Goal: Transaction & Acquisition: Register for event/course

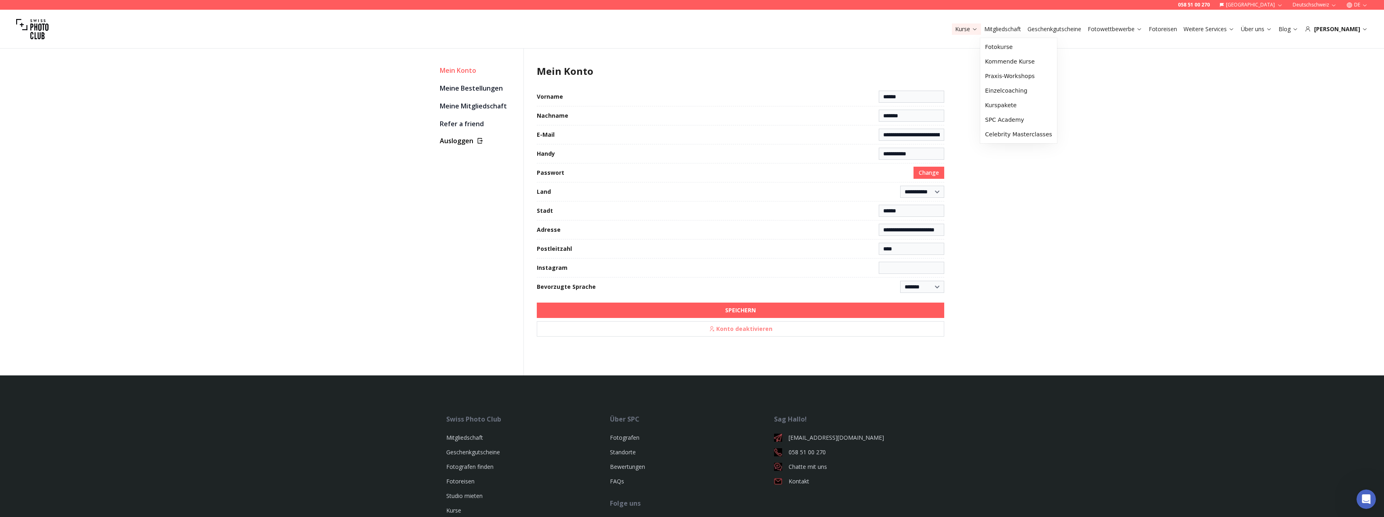
click at [978, 31] on link "Kurse" at bounding box center [966, 29] width 23 height 8
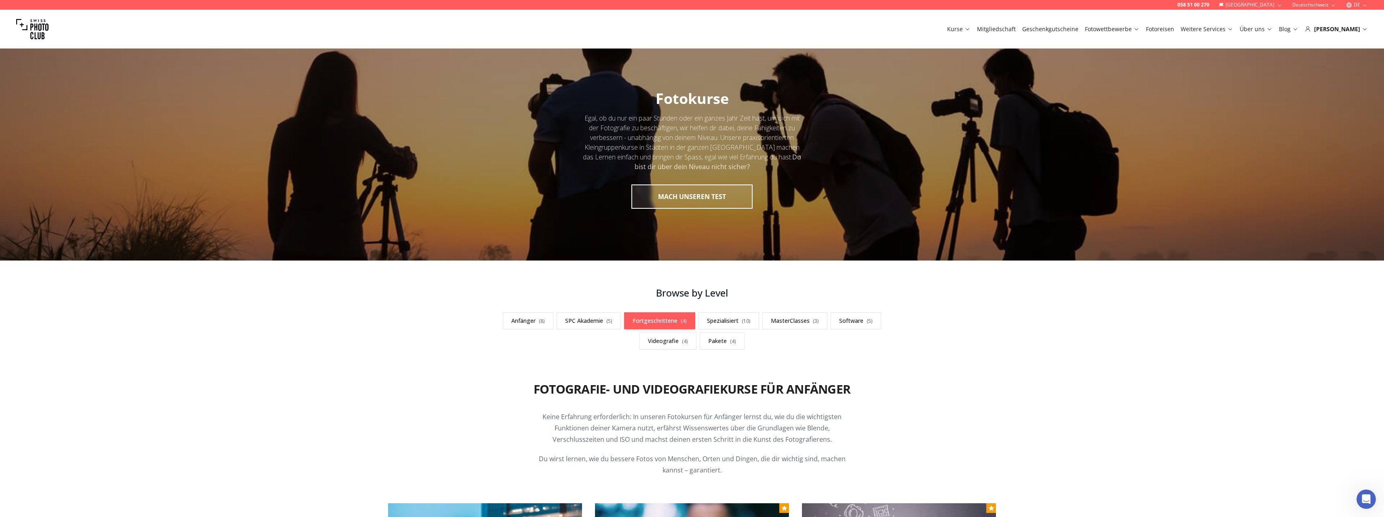
click at [670, 319] on link "Fortgeschrittene ( 4 )" at bounding box center [659, 320] width 71 height 17
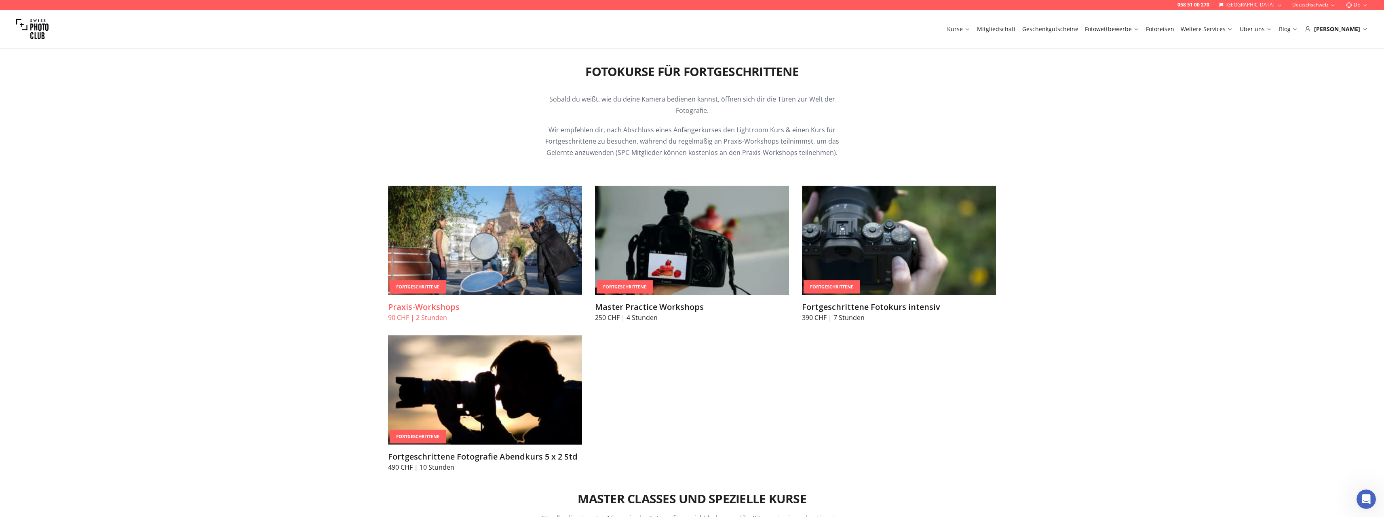
scroll to position [1327, 0]
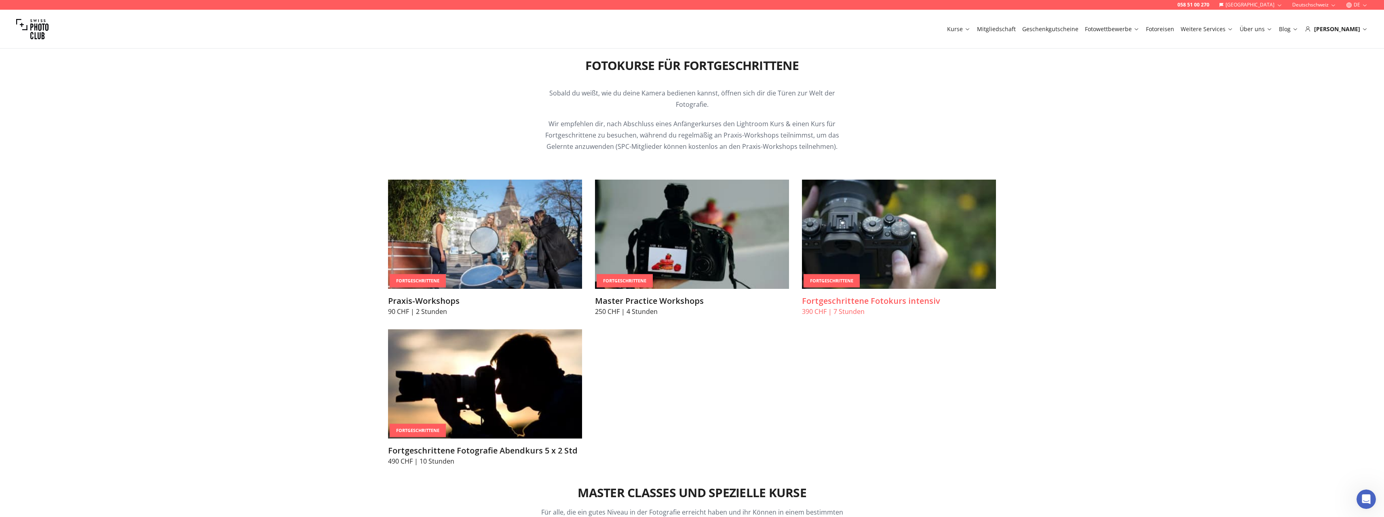
click at [914, 236] on img at bounding box center [899, 234] width 194 height 109
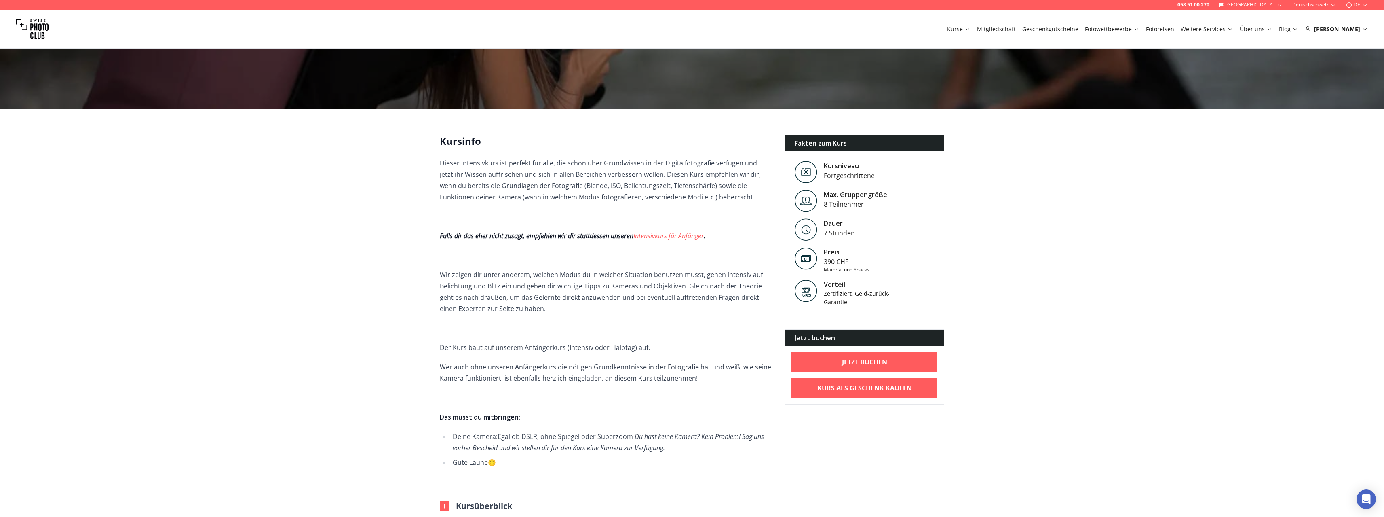
scroll to position [82, 0]
